Goal: Information Seeking & Learning: Check status

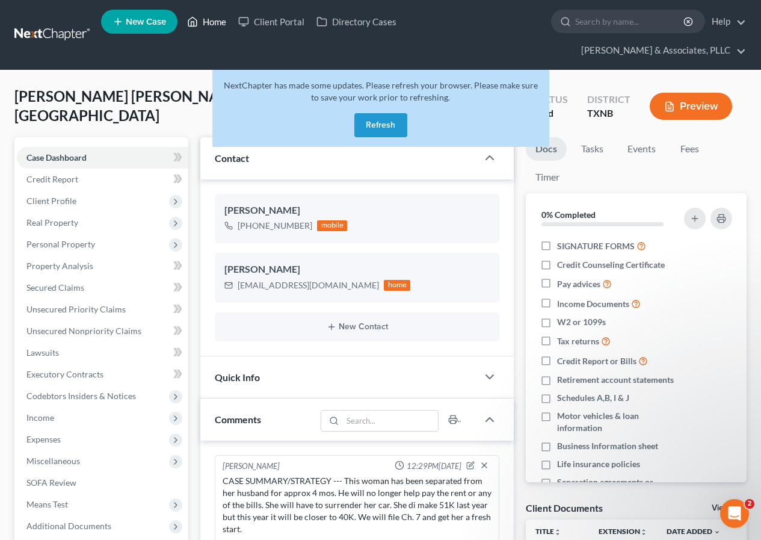
click at [200, 19] on link "Home" at bounding box center [206, 22] width 51 height 22
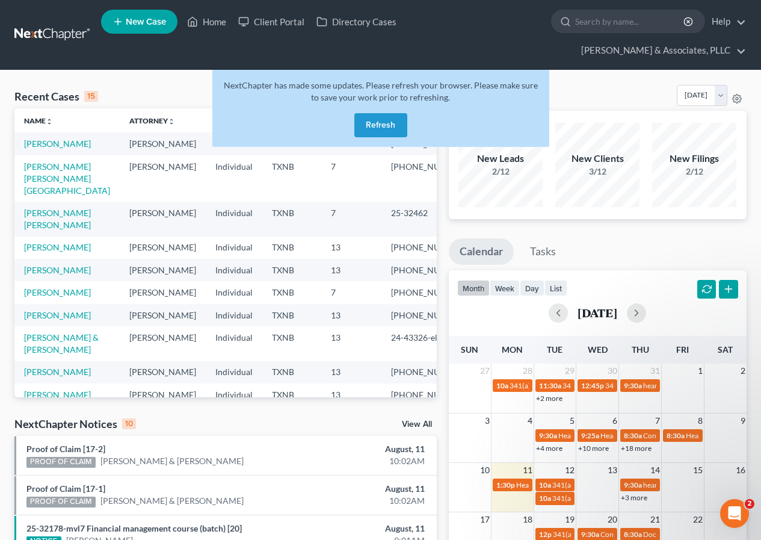
click at [384, 122] on button "Refresh" at bounding box center [380, 125] width 53 height 24
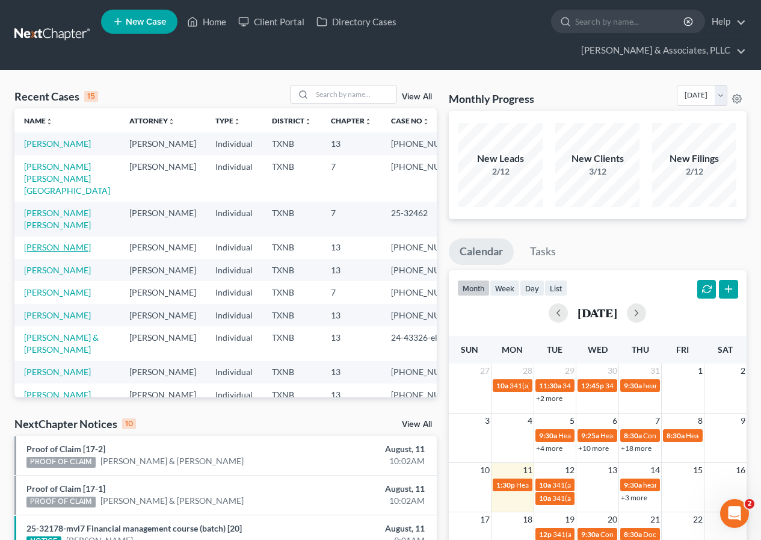
click at [42, 248] on link "[PERSON_NAME]" at bounding box center [57, 247] width 67 height 10
select select "2"
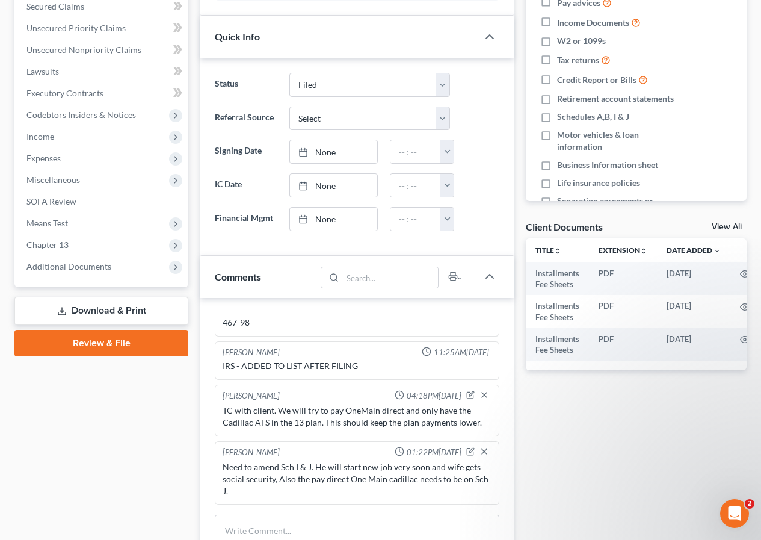
scroll to position [301, 0]
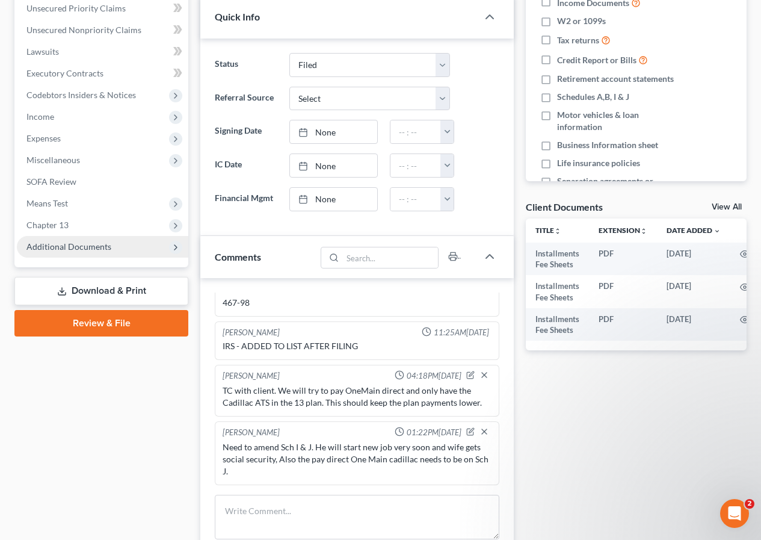
click at [88, 247] on span "Additional Documents" at bounding box center [68, 246] width 85 height 10
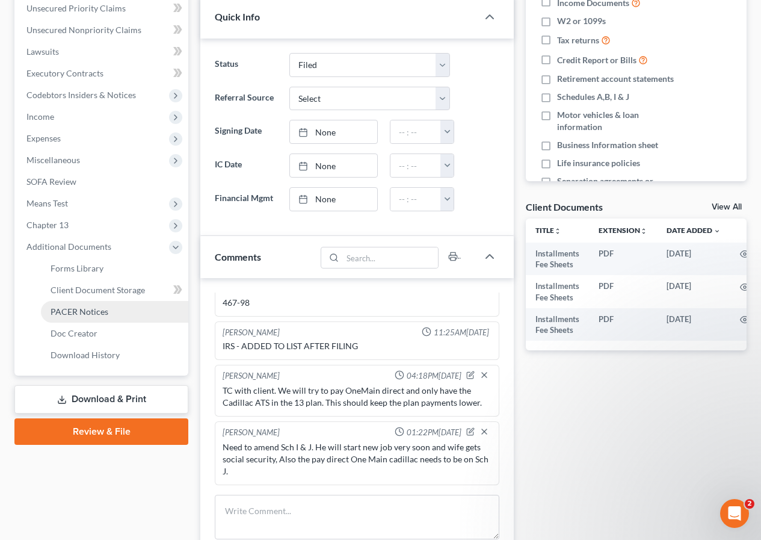
click at [91, 308] on span "PACER Notices" at bounding box center [80, 311] width 58 height 10
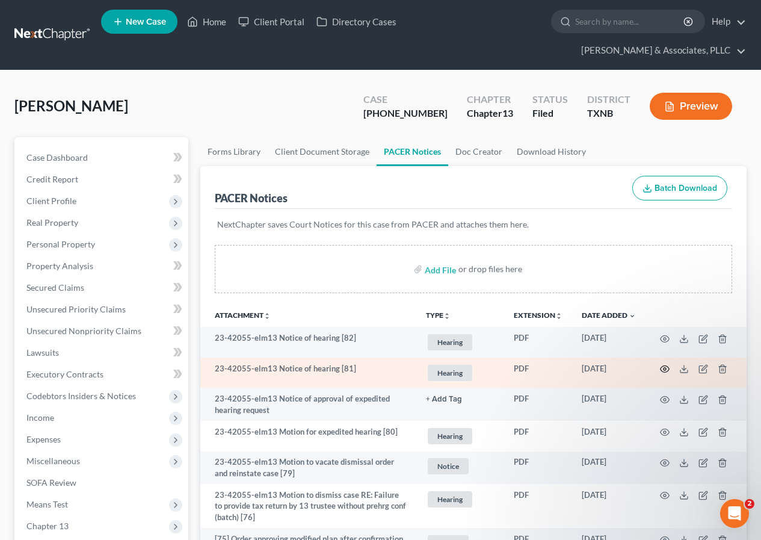
click at [662, 365] on icon "button" at bounding box center [665, 369] width 10 height 10
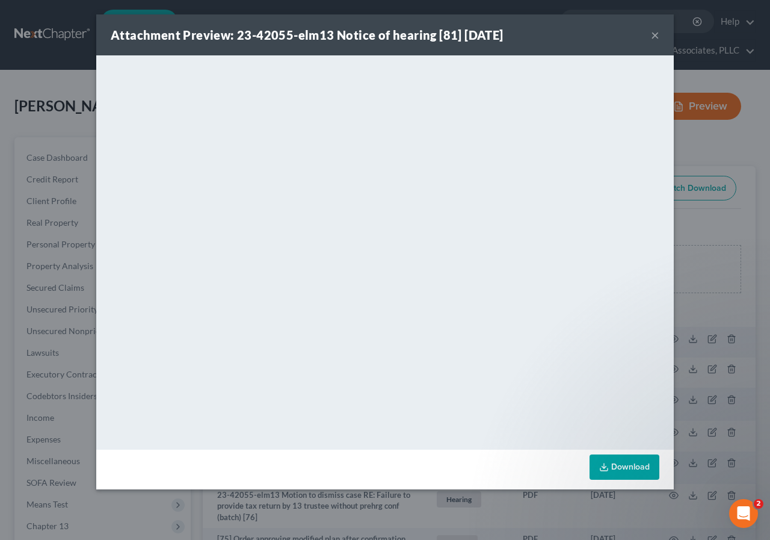
click at [654, 35] on button "×" at bounding box center [655, 35] width 8 height 14
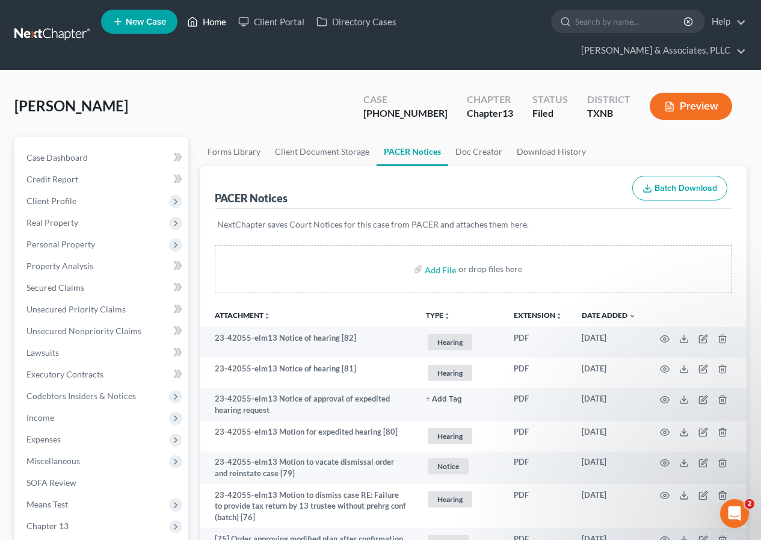
click at [217, 22] on link "Home" at bounding box center [206, 22] width 51 height 22
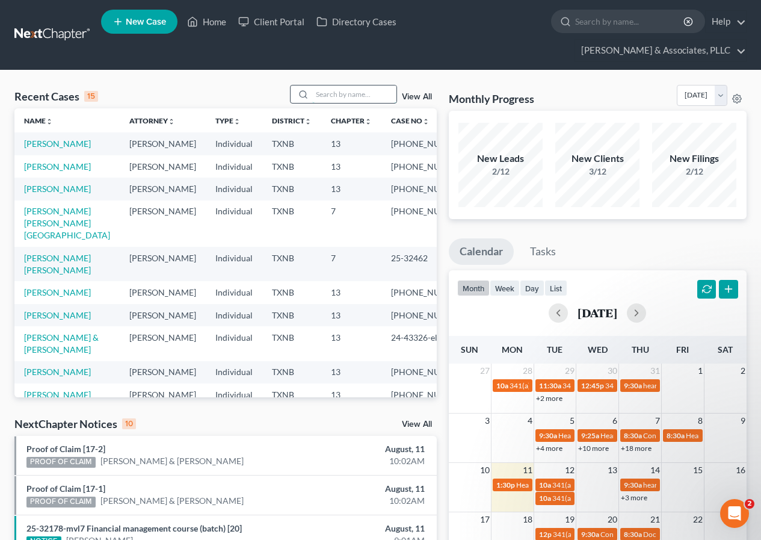
click at [319, 91] on input "search" at bounding box center [354, 93] width 84 height 17
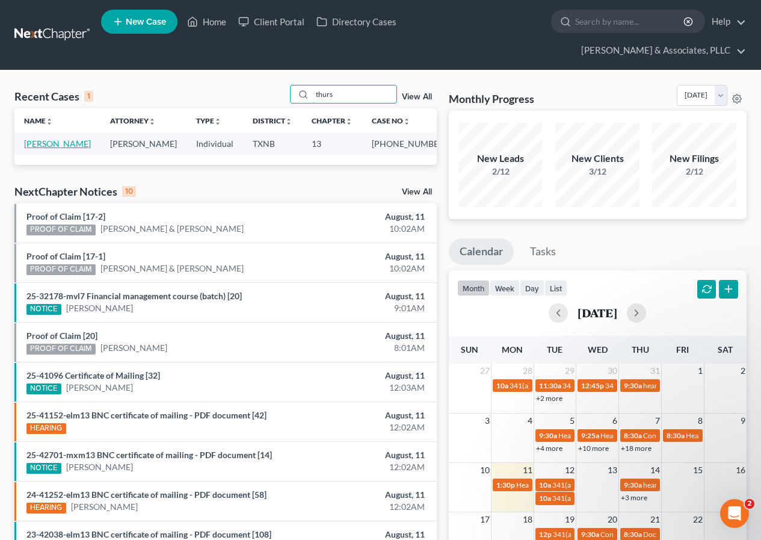
type input "thurs"
click at [52, 144] on link "[PERSON_NAME]" at bounding box center [57, 143] width 67 height 10
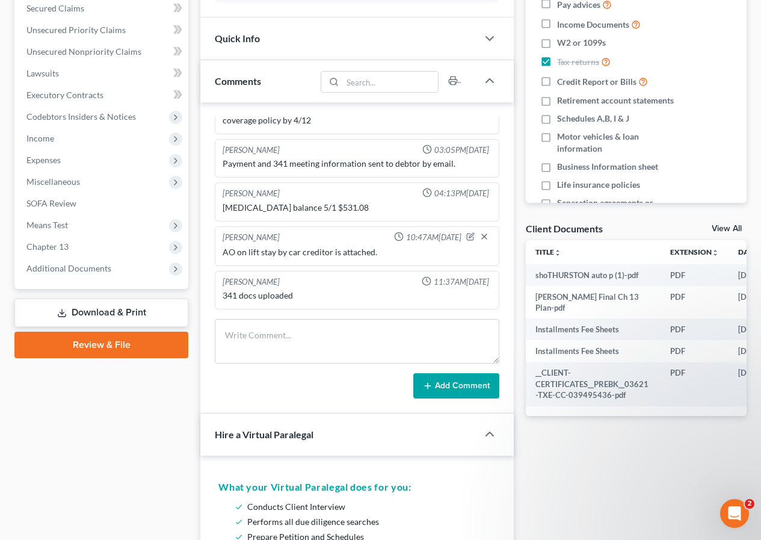
scroll to position [301, 0]
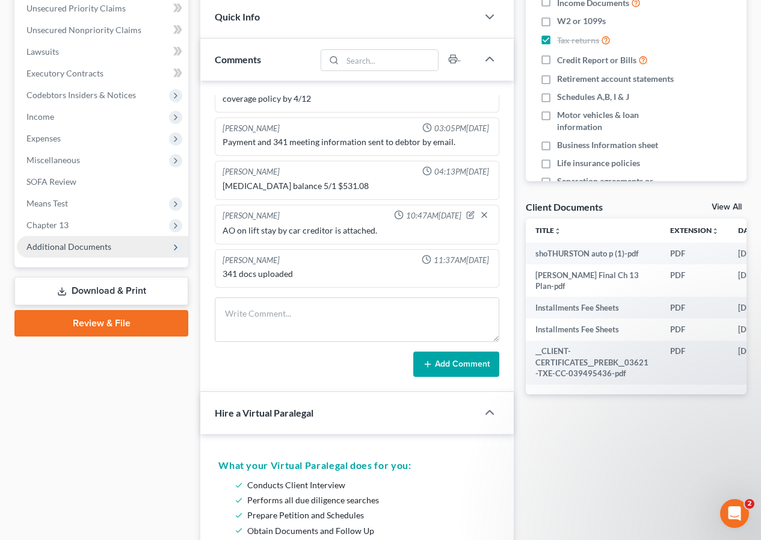
click at [81, 246] on span "Additional Documents" at bounding box center [68, 246] width 85 height 10
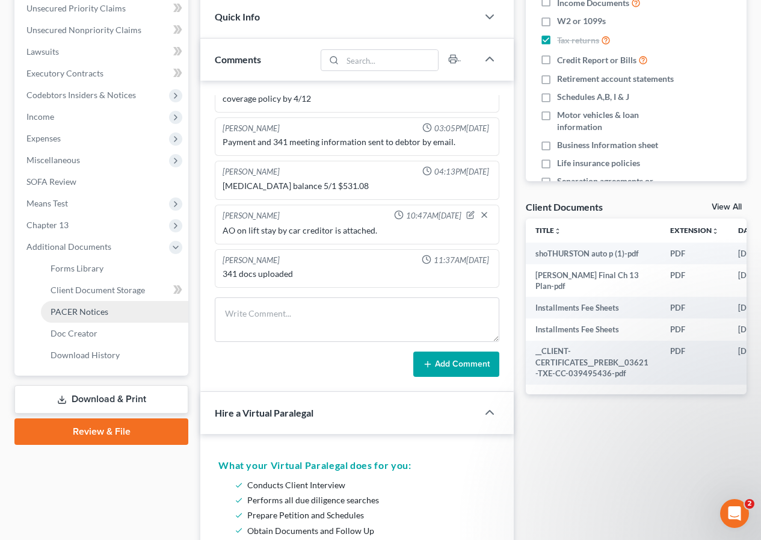
click at [107, 309] on link "PACER Notices" at bounding box center [114, 312] width 147 height 22
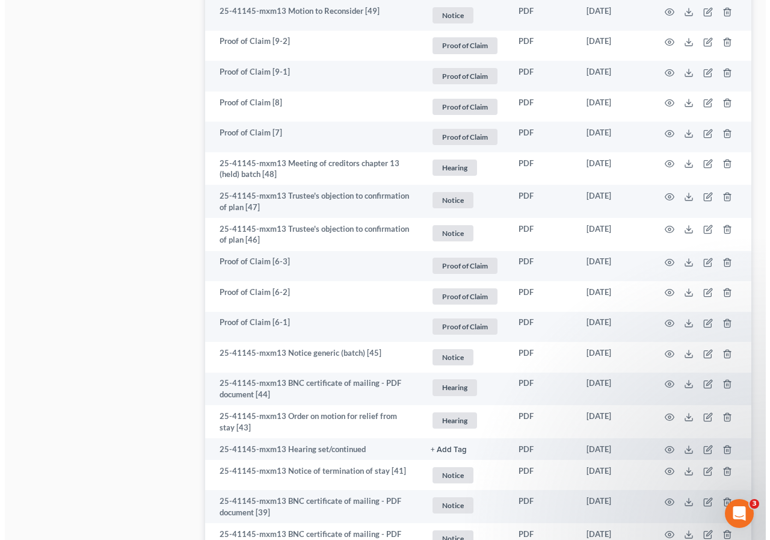
scroll to position [963, 0]
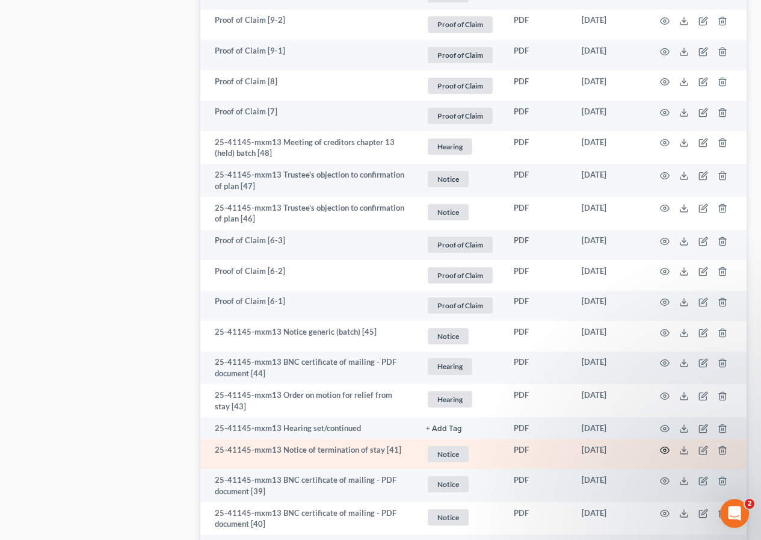
click at [662, 445] on icon "button" at bounding box center [665, 450] width 10 height 10
